Goal: Information Seeking & Learning: Learn about a topic

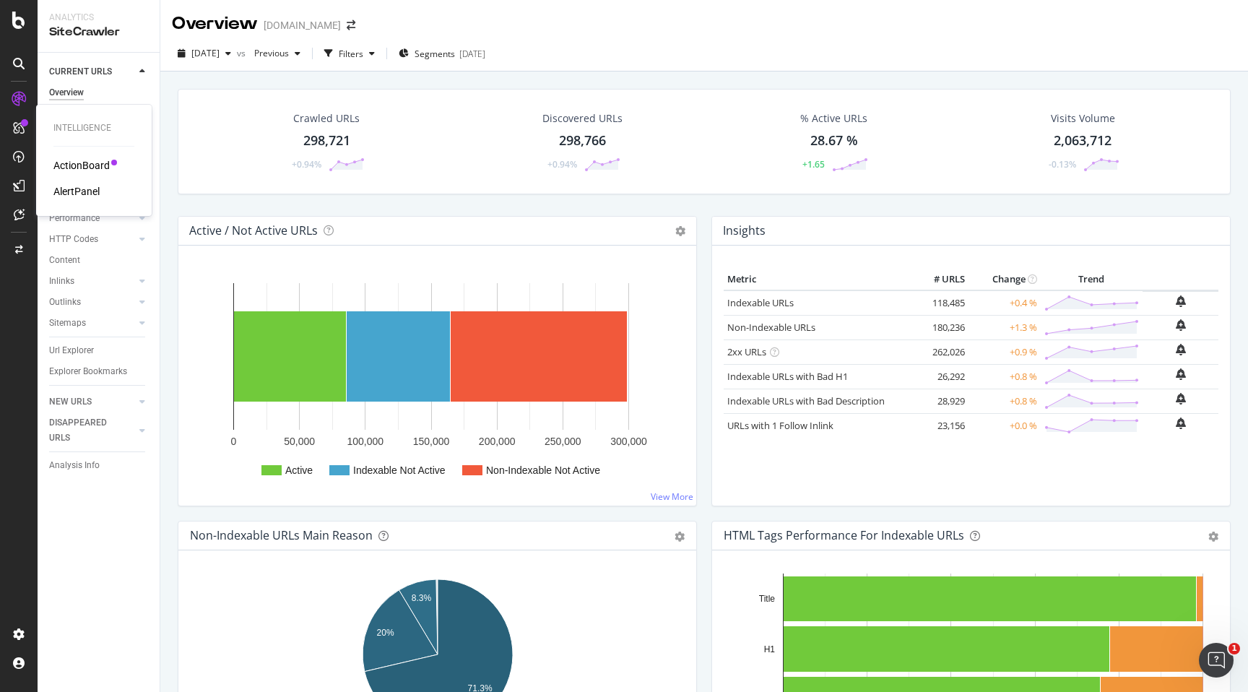
click at [77, 183] on div "ActionBoard AlertPanel" at bounding box center [93, 178] width 81 height 40
click at [77, 189] on div "AlertPanel" at bounding box center [76, 191] width 46 height 14
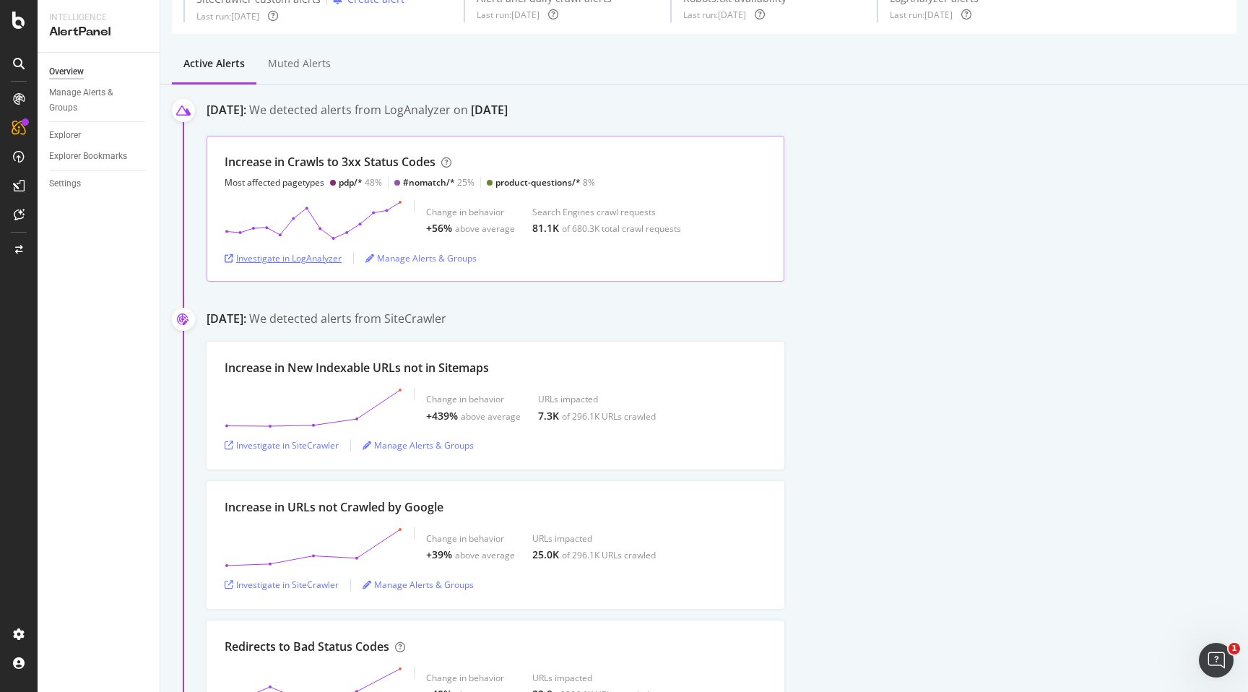
scroll to position [86, 0]
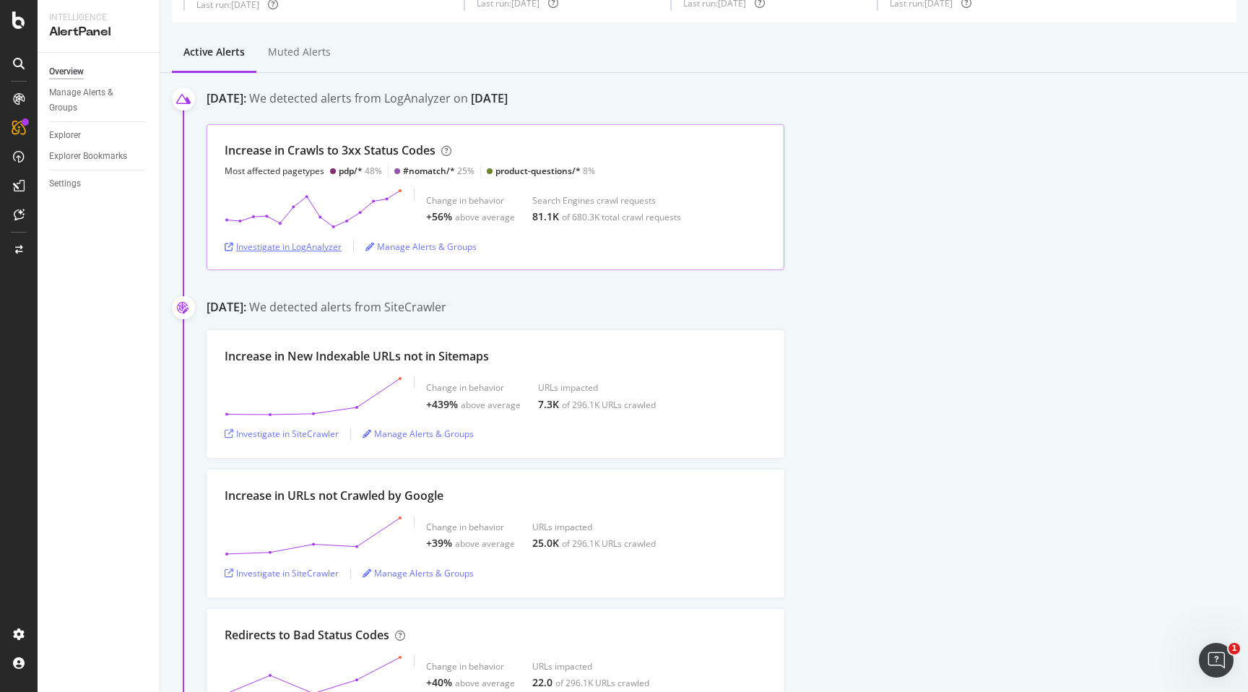
click at [310, 248] on div "Investigate in LogAnalyzer" at bounding box center [283, 246] width 117 height 12
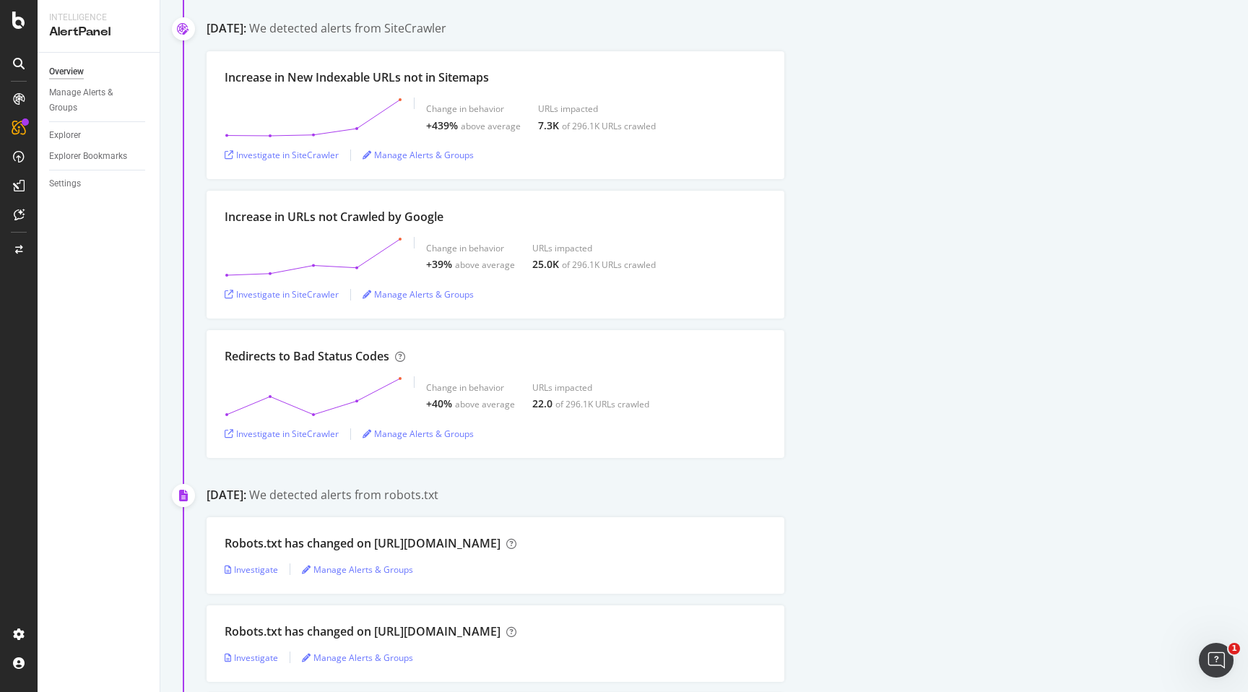
scroll to position [375, 0]
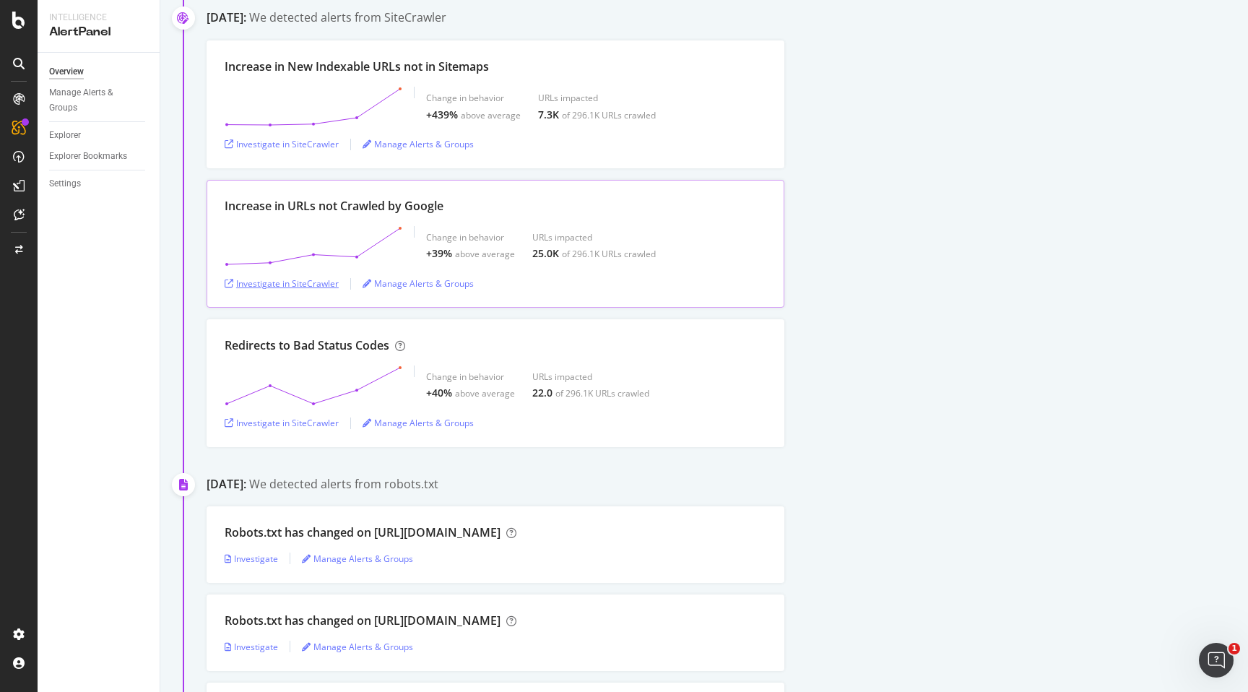
click at [318, 279] on div "Investigate in SiteCrawler" at bounding box center [282, 283] width 114 height 12
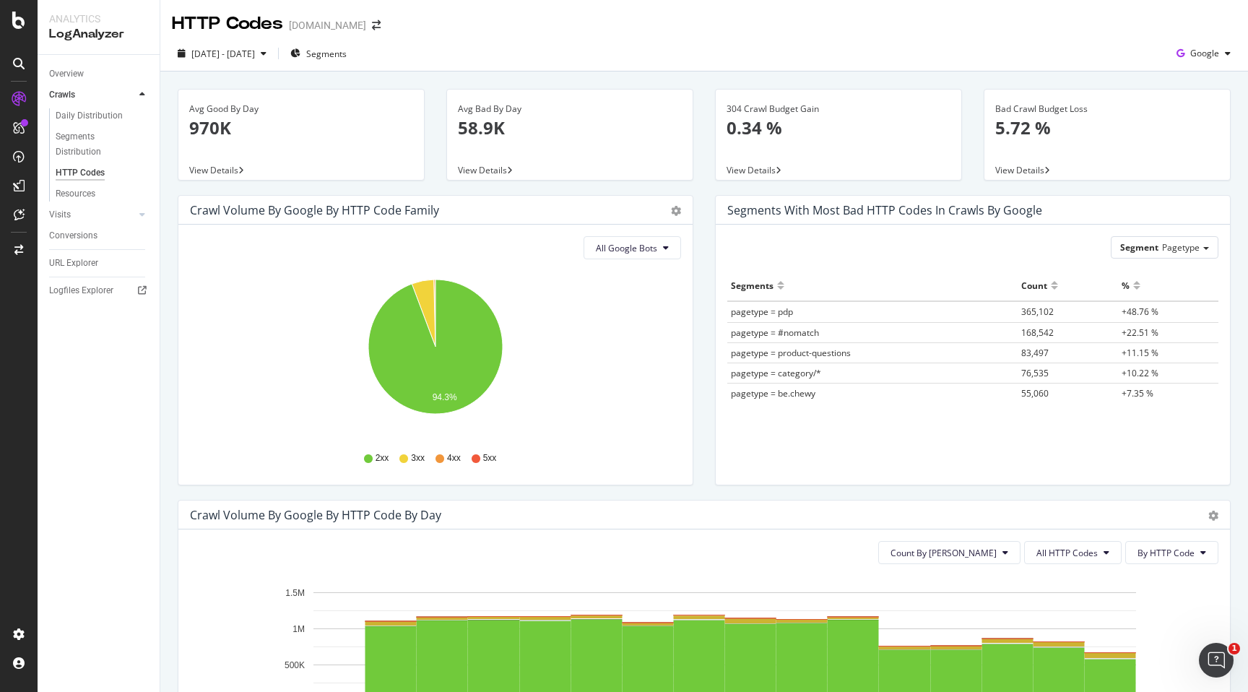
click at [364, 40] on div "2025 Aug. 15th - Aug. 29th Segments Google" at bounding box center [703, 53] width 1087 height 35
click at [347, 48] on span "Segments" at bounding box center [326, 54] width 40 height 12
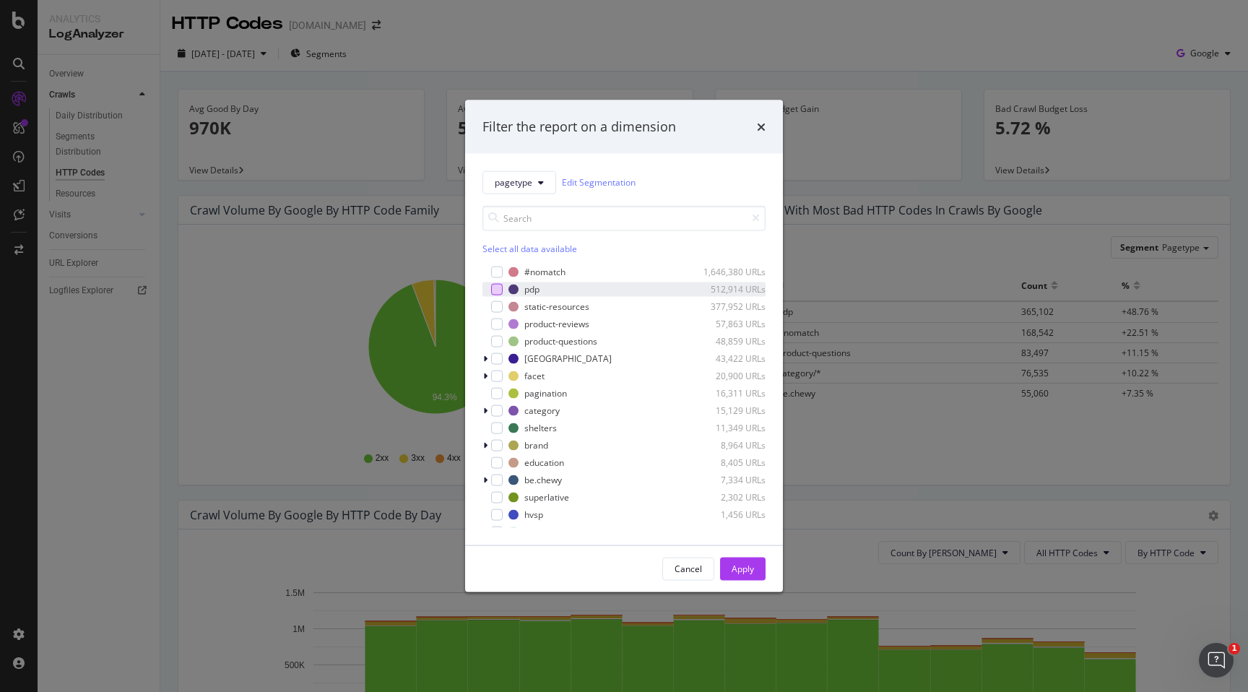
click at [501, 288] on div "modal" at bounding box center [497, 289] width 12 height 12
click at [742, 561] on div "Apply" at bounding box center [742, 568] width 22 height 22
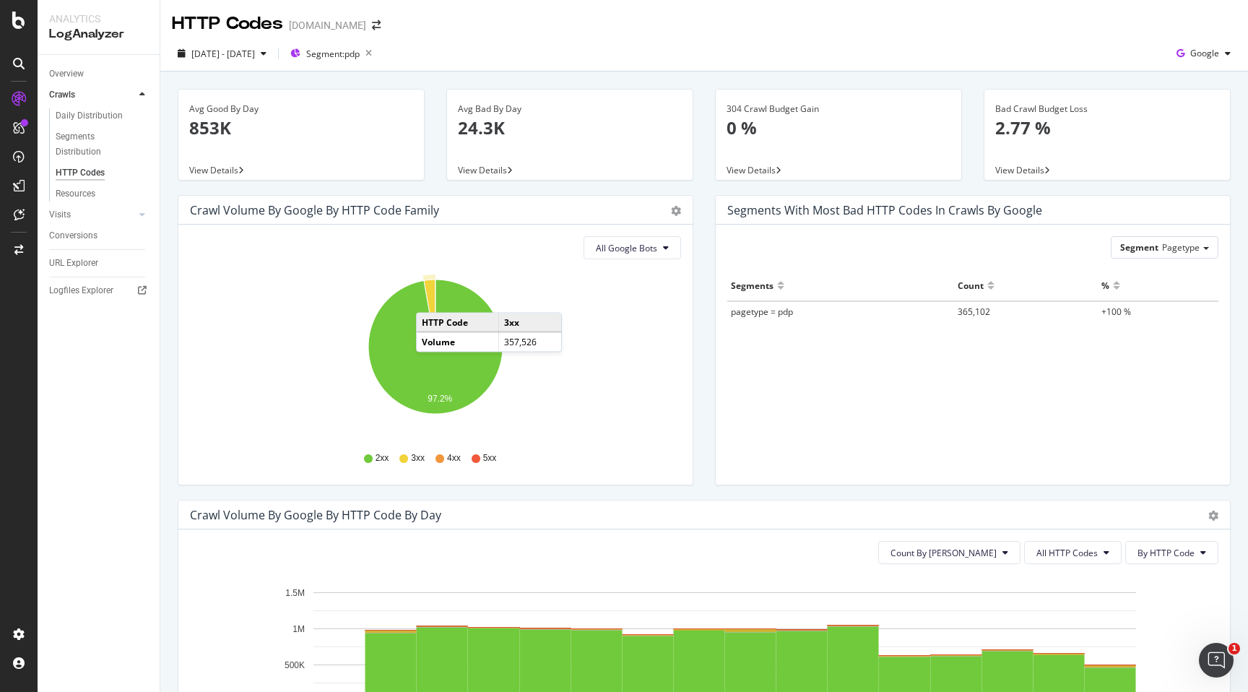
click at [430, 298] on icon "A chart." at bounding box center [430, 312] width 12 height 67
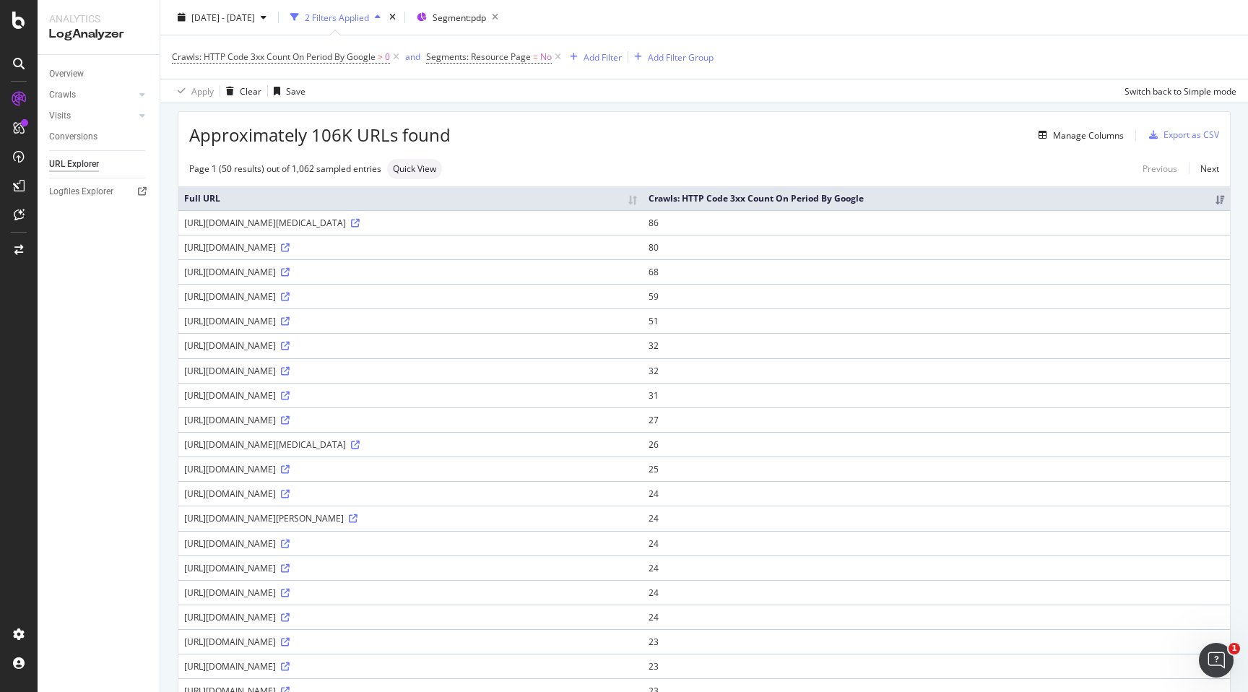
scroll to position [50, 0]
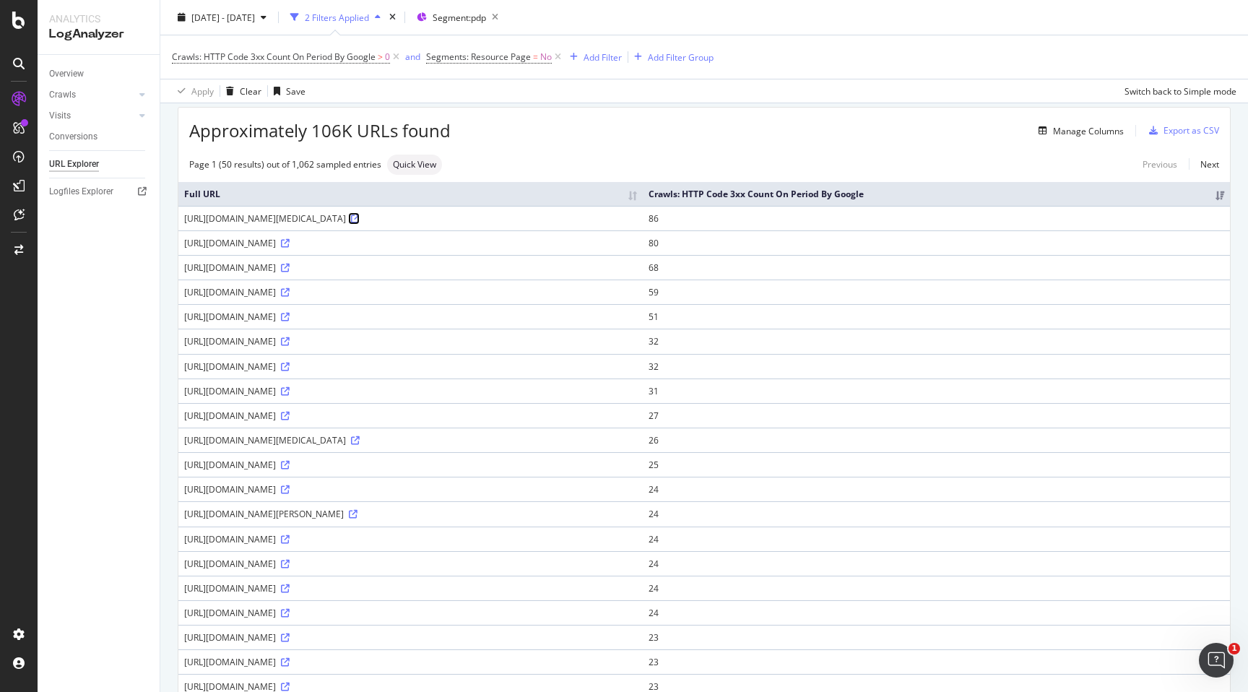
click at [360, 219] on icon at bounding box center [355, 218] width 9 height 9
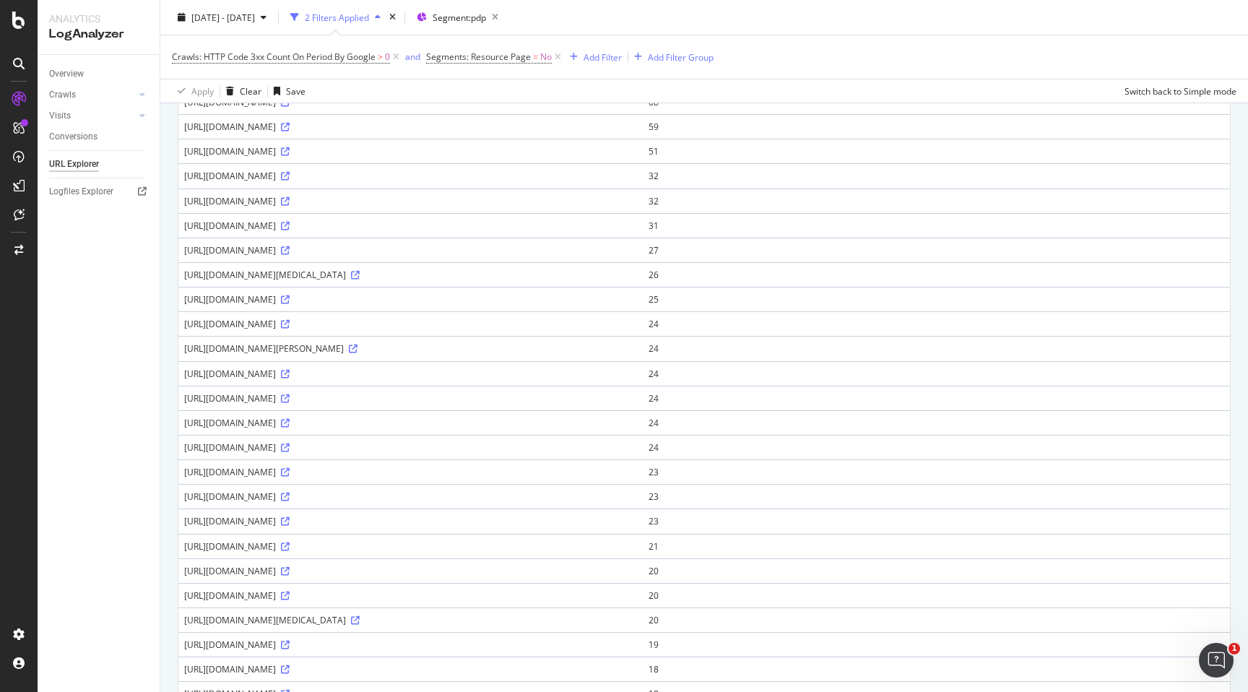
scroll to position [265, 0]
click at [360, 223] on icon at bounding box center [355, 225] width 9 height 9
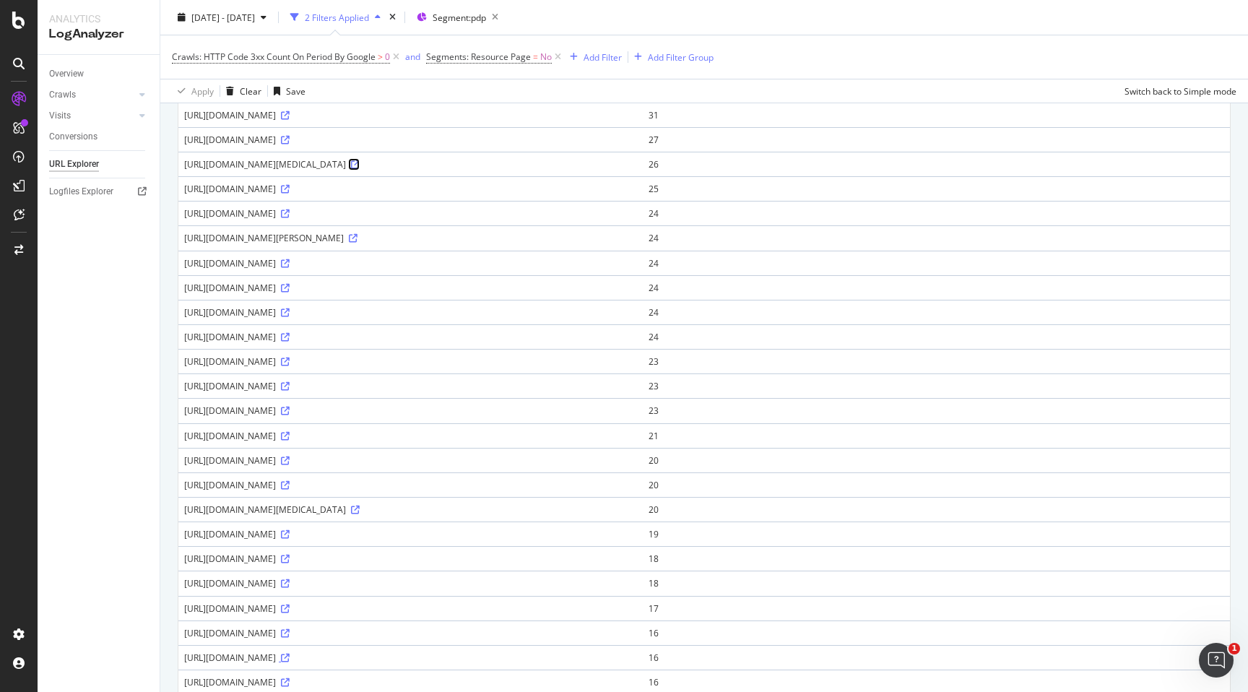
scroll to position [0, 0]
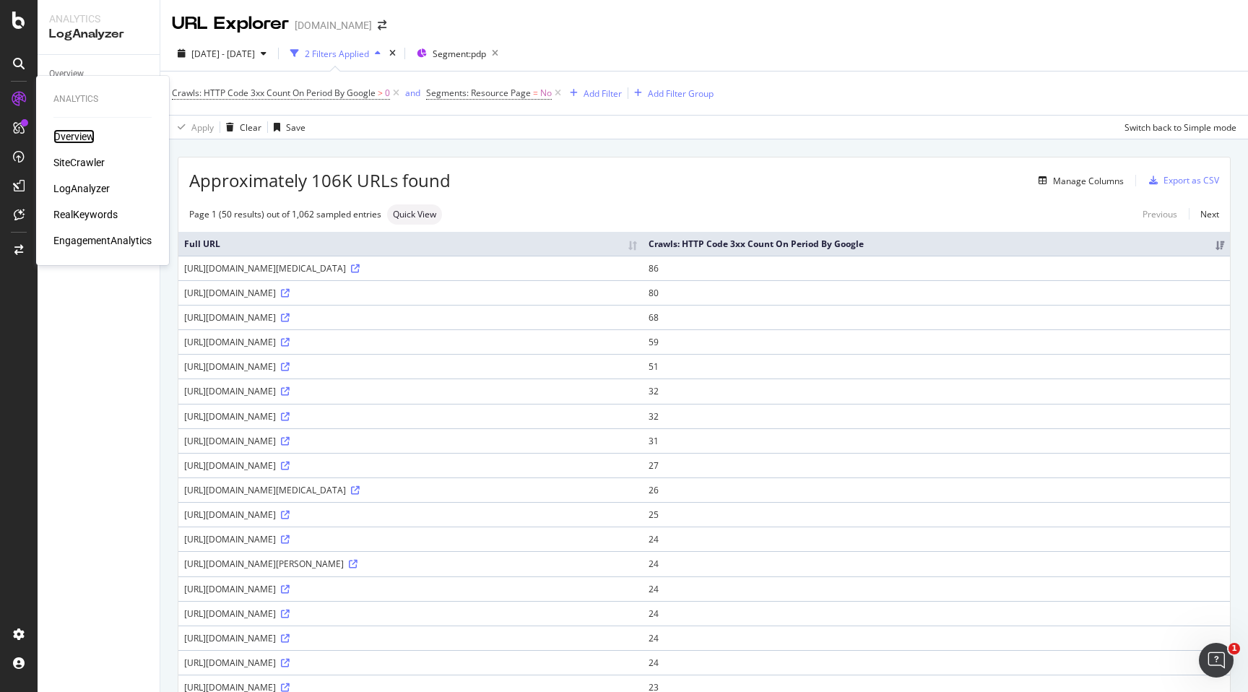
click at [71, 136] on div "Overview" at bounding box center [73, 136] width 41 height 14
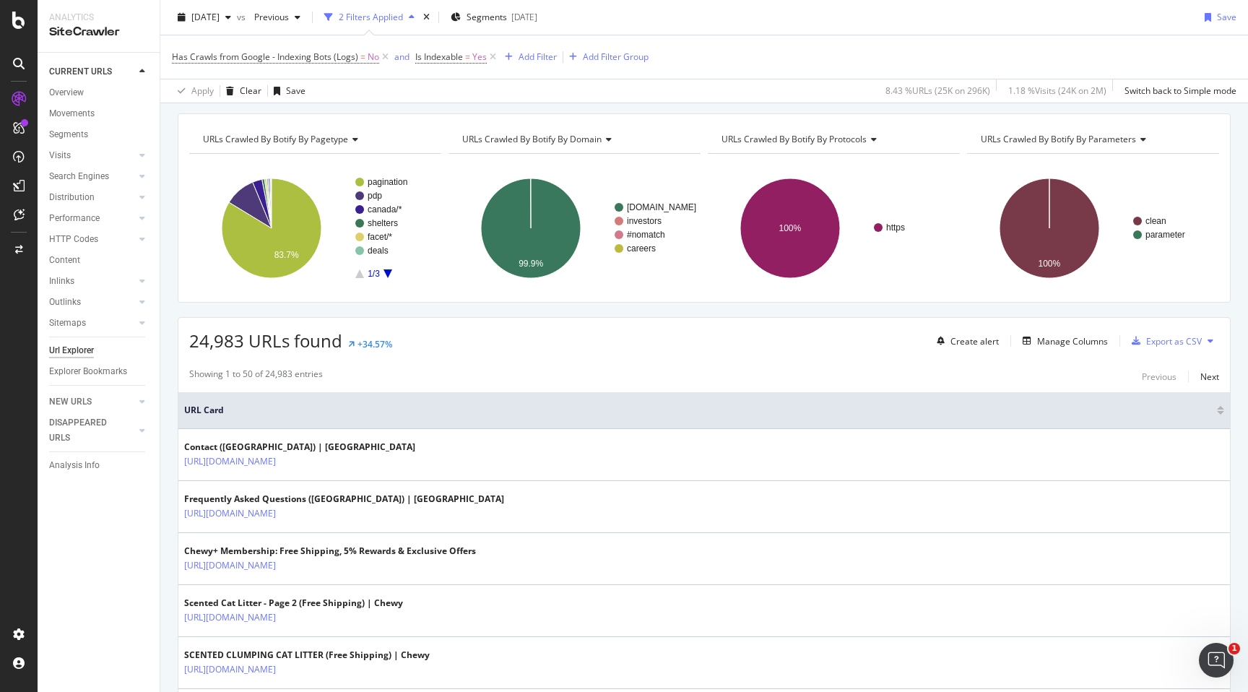
scroll to position [35, 0]
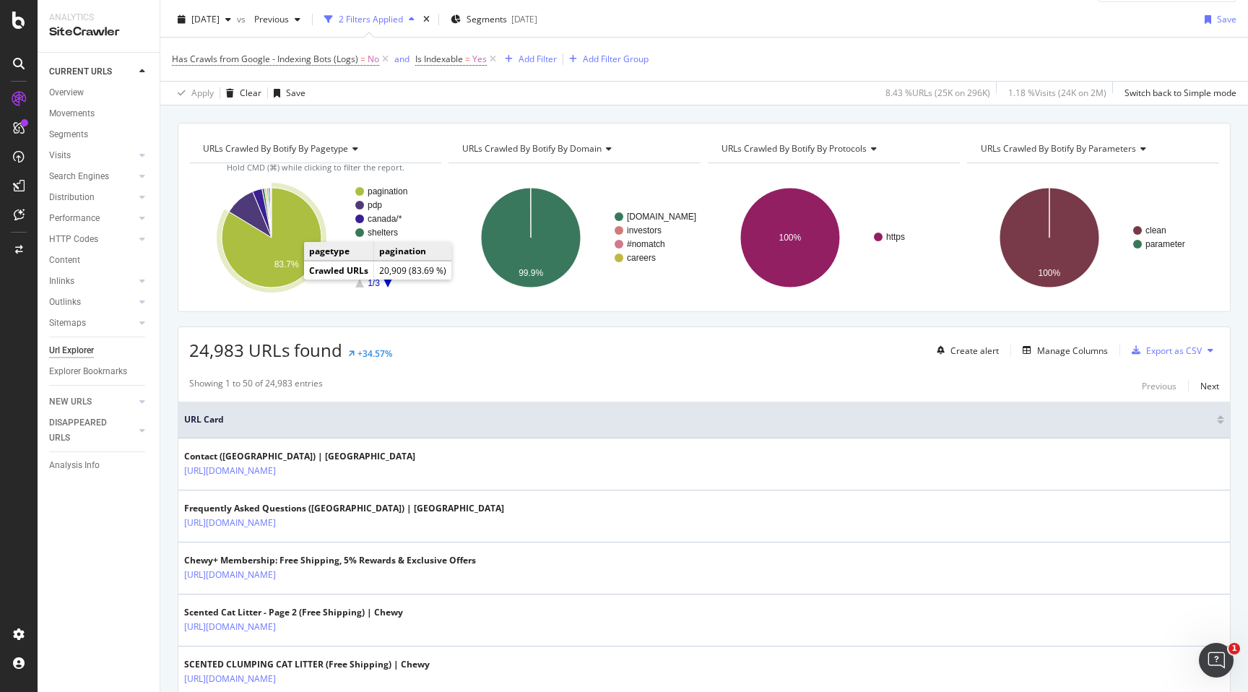
click at [283, 273] on icon "A chart." at bounding box center [272, 238] width 100 height 100
